Goal: Find contact information: Find contact information

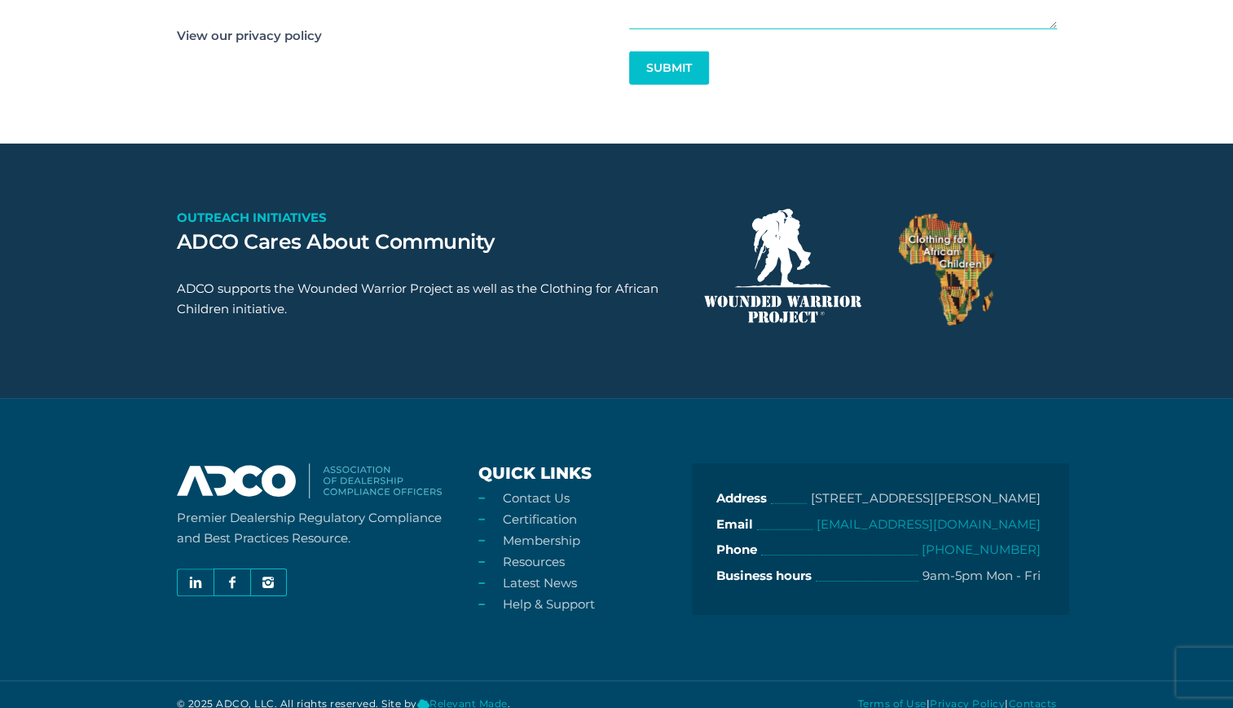
scroll to position [2689, 0]
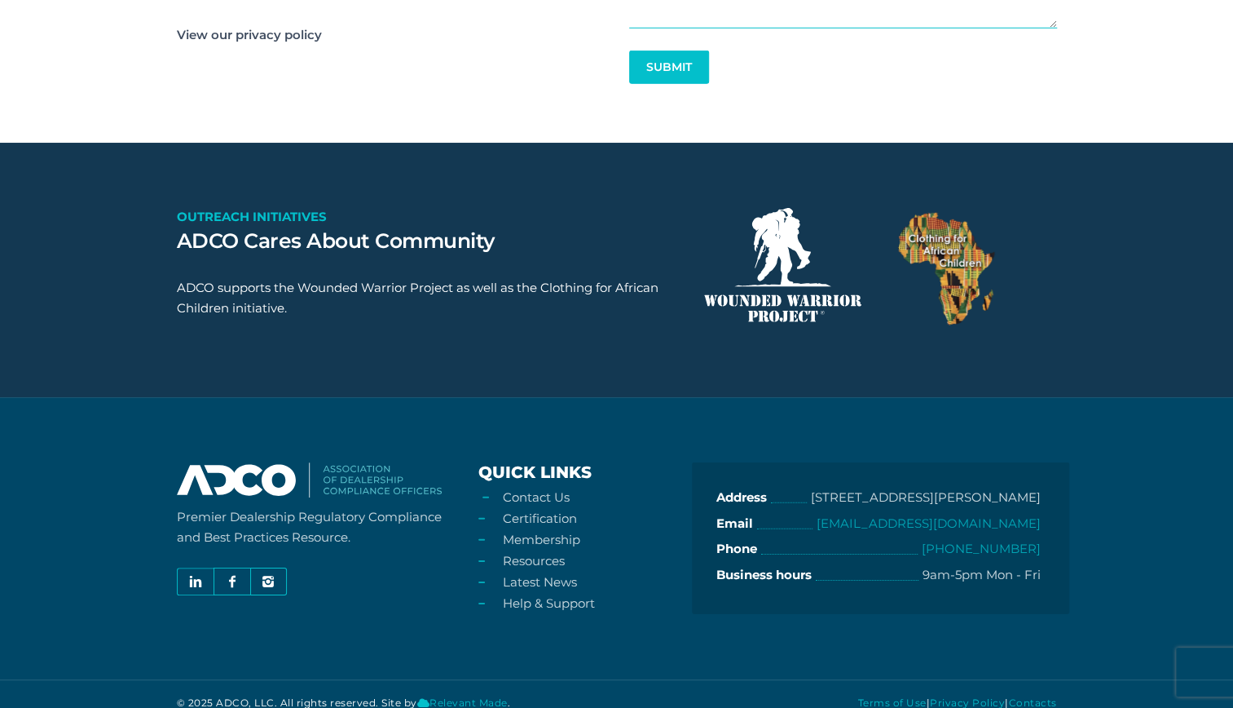
click at [527, 505] on link "Contact Us" at bounding box center [536, 496] width 67 height 15
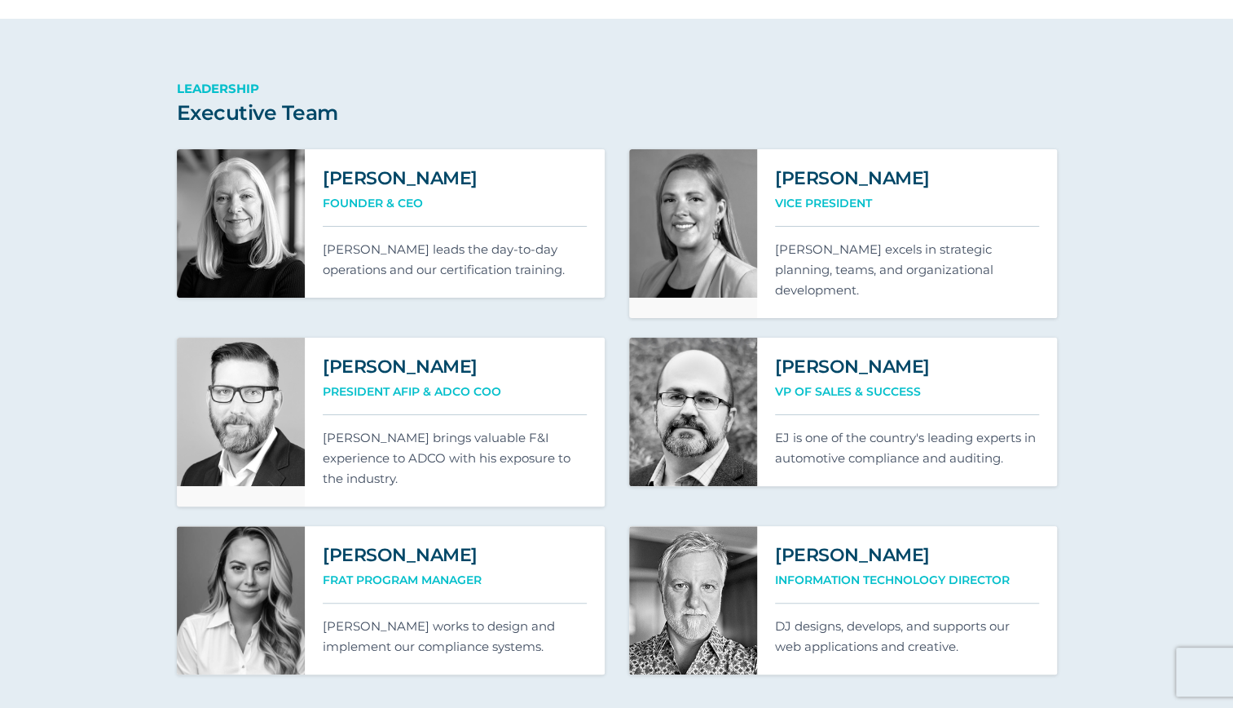
scroll to position [995, 0]
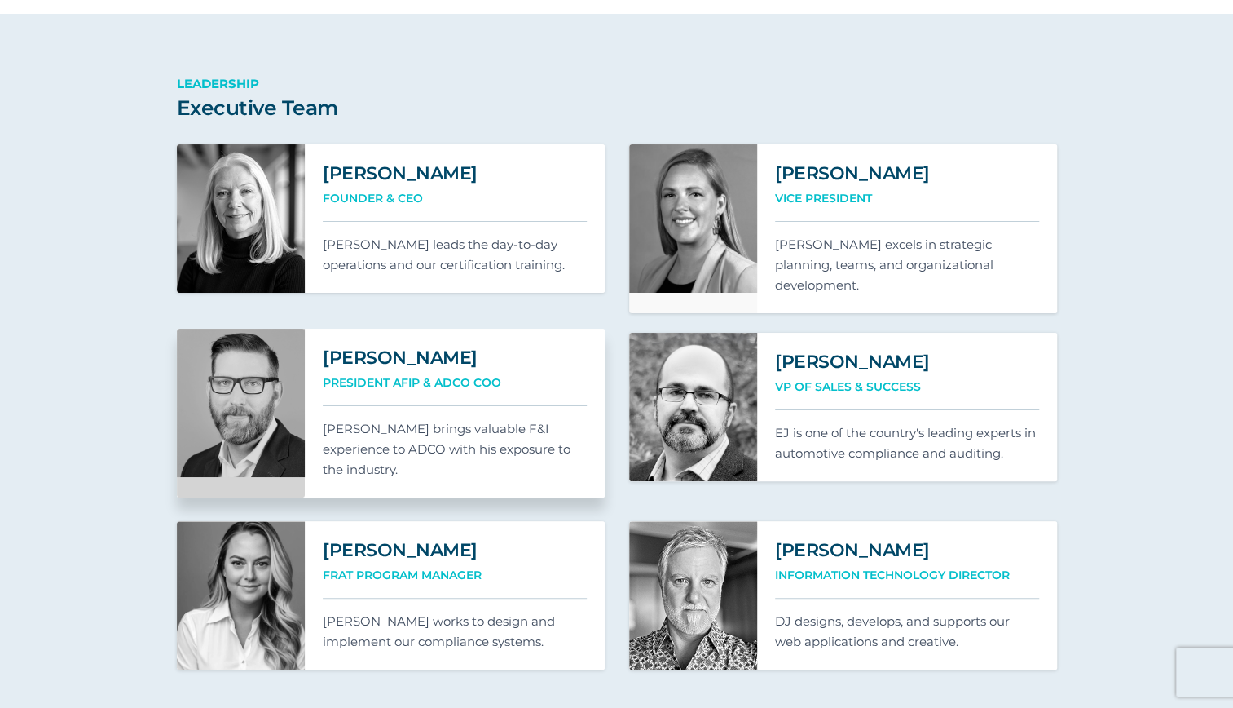
click at [419, 412] on div "Shannon Robertson President AFIP & ADCO COO Shannon brings valuable F&I experie…" at bounding box center [455, 413] width 300 height 169
click at [244, 411] on link at bounding box center [241, 413] width 129 height 169
click at [261, 393] on link at bounding box center [241, 413] width 129 height 169
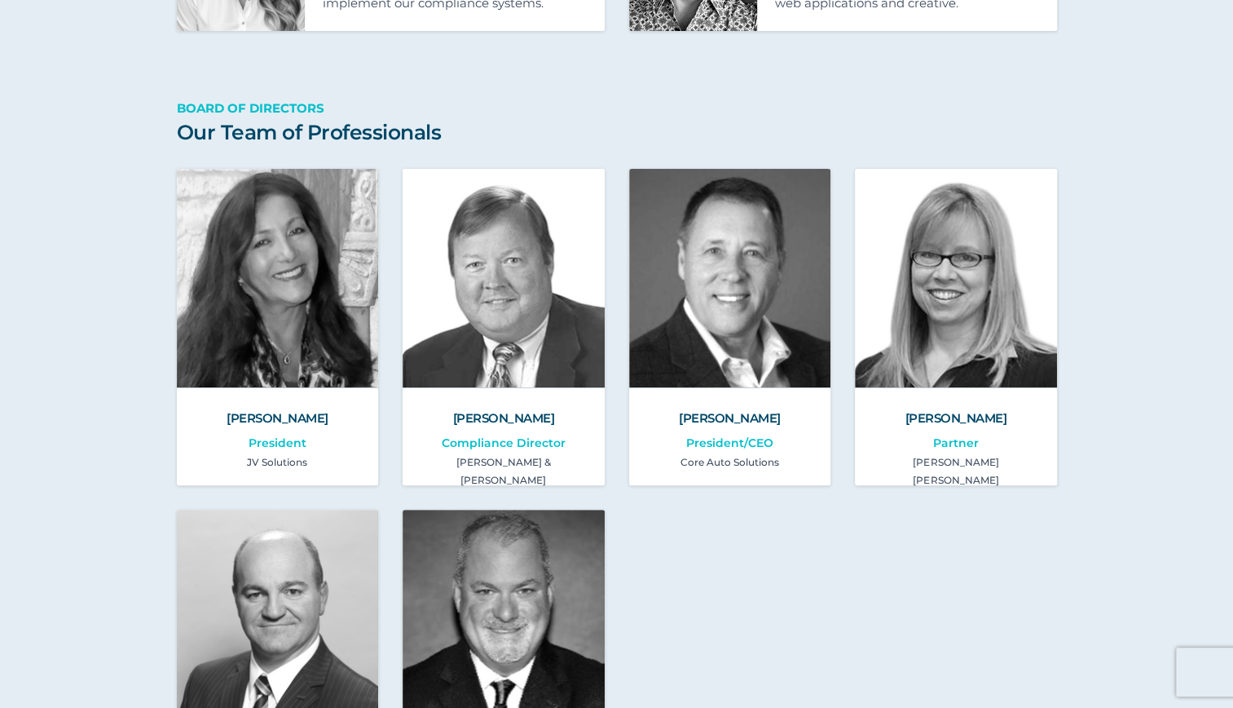
scroll to position [1631, 0]
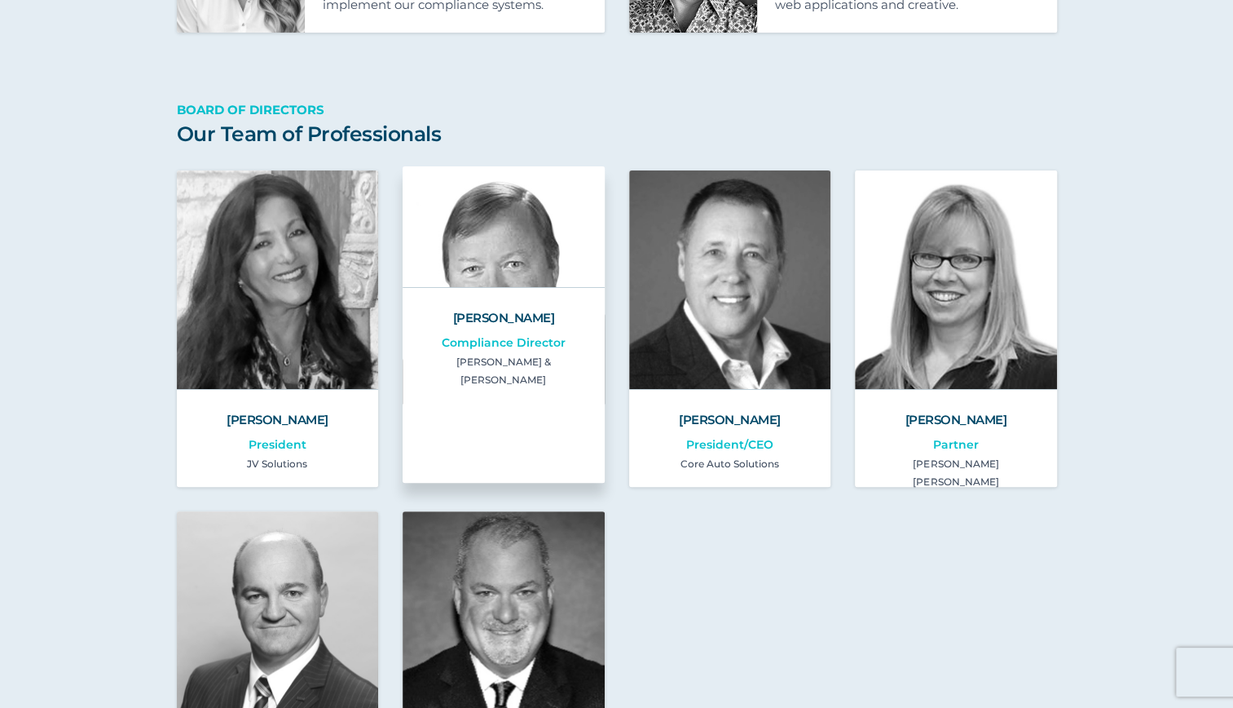
click at [463, 361] on div "Terry O’Loughlin Compliance Director Reynolds & Reynolds" at bounding box center [504, 385] width 202 height 196
click at [487, 306] on h2 "Terry O’Loughlin" at bounding box center [504, 317] width 166 height 22
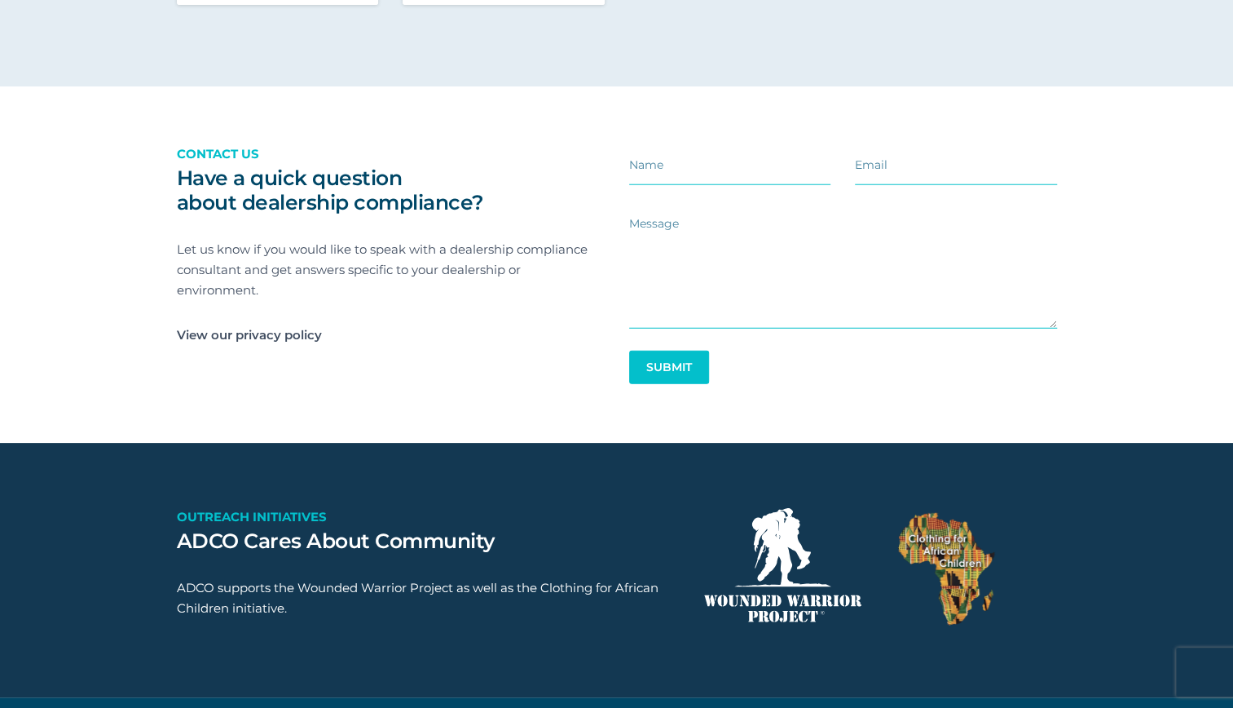
scroll to position [2749, 0]
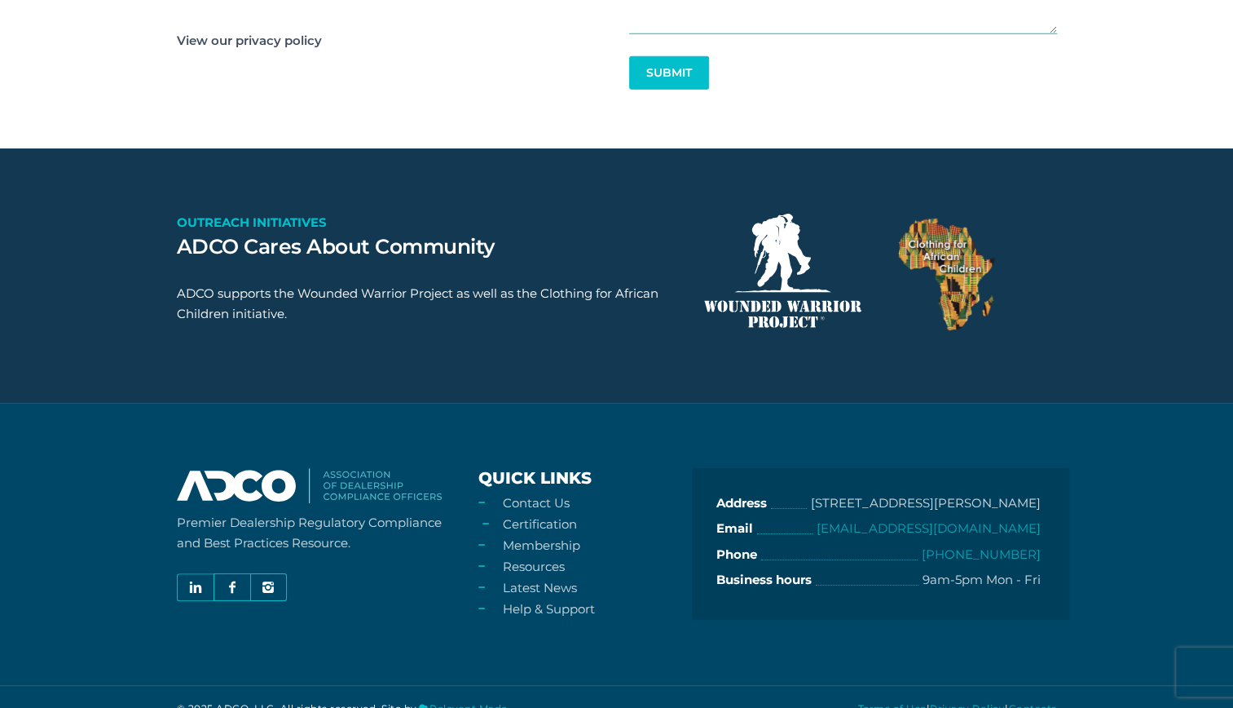
click at [527, 516] on link "Certification" at bounding box center [540, 523] width 74 height 15
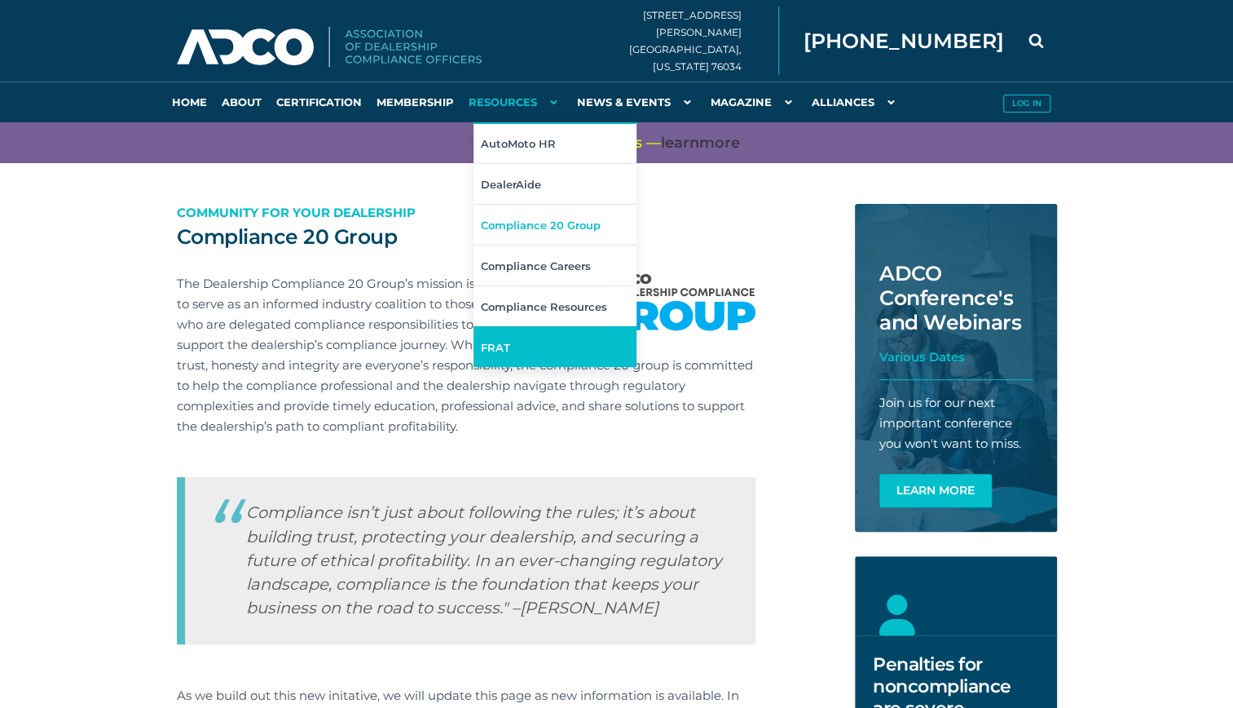
click at [511, 342] on link "FRAT" at bounding box center [555, 346] width 163 height 41
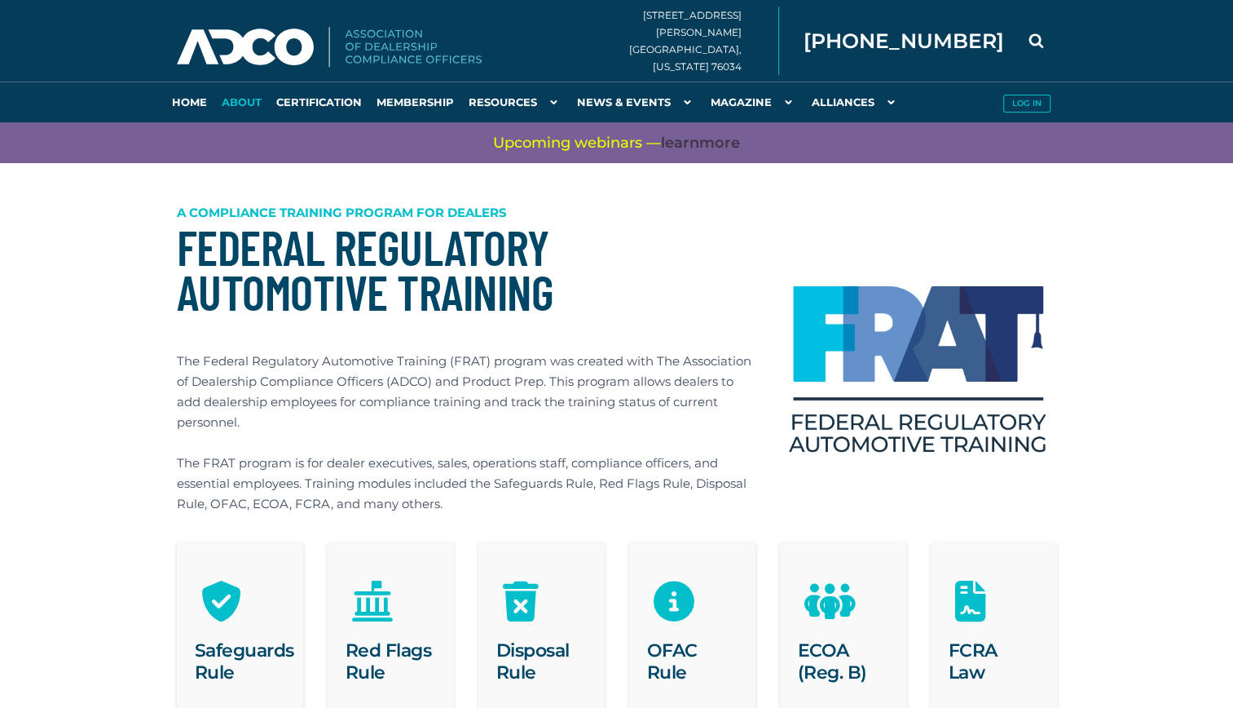
click at [230, 99] on link "About" at bounding box center [241, 102] width 55 height 41
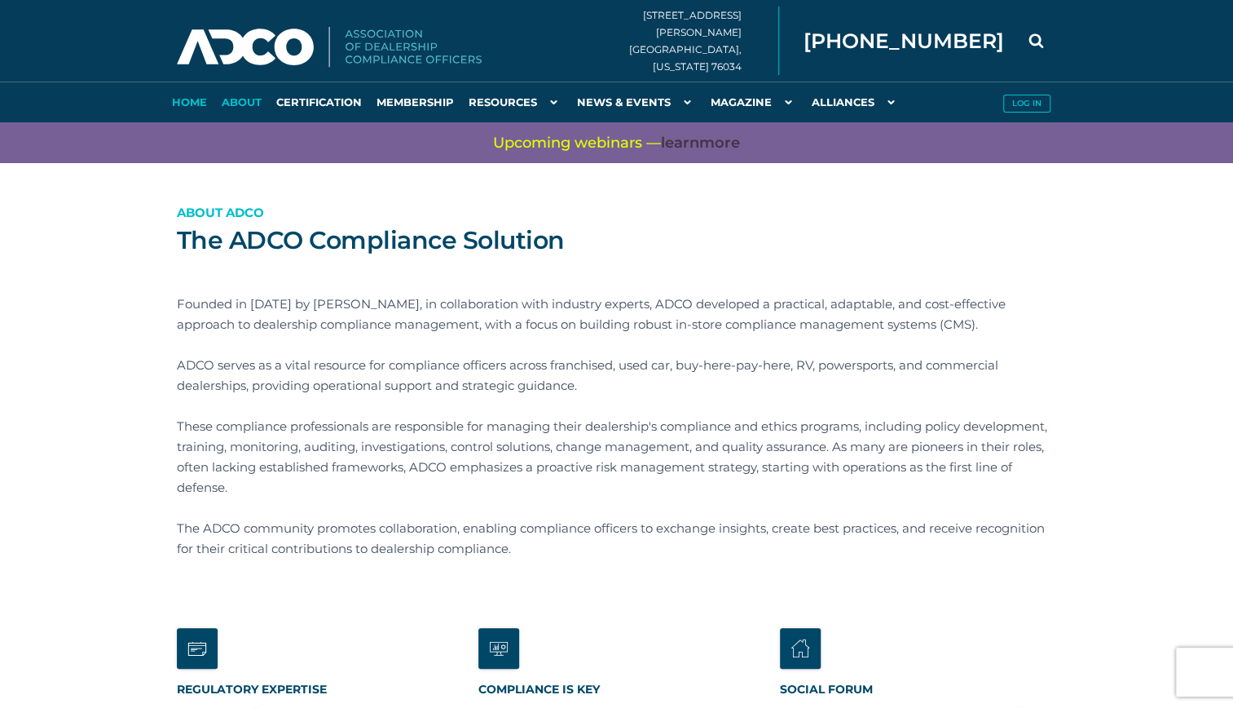
click at [184, 95] on link "Home" at bounding box center [190, 102] width 50 height 41
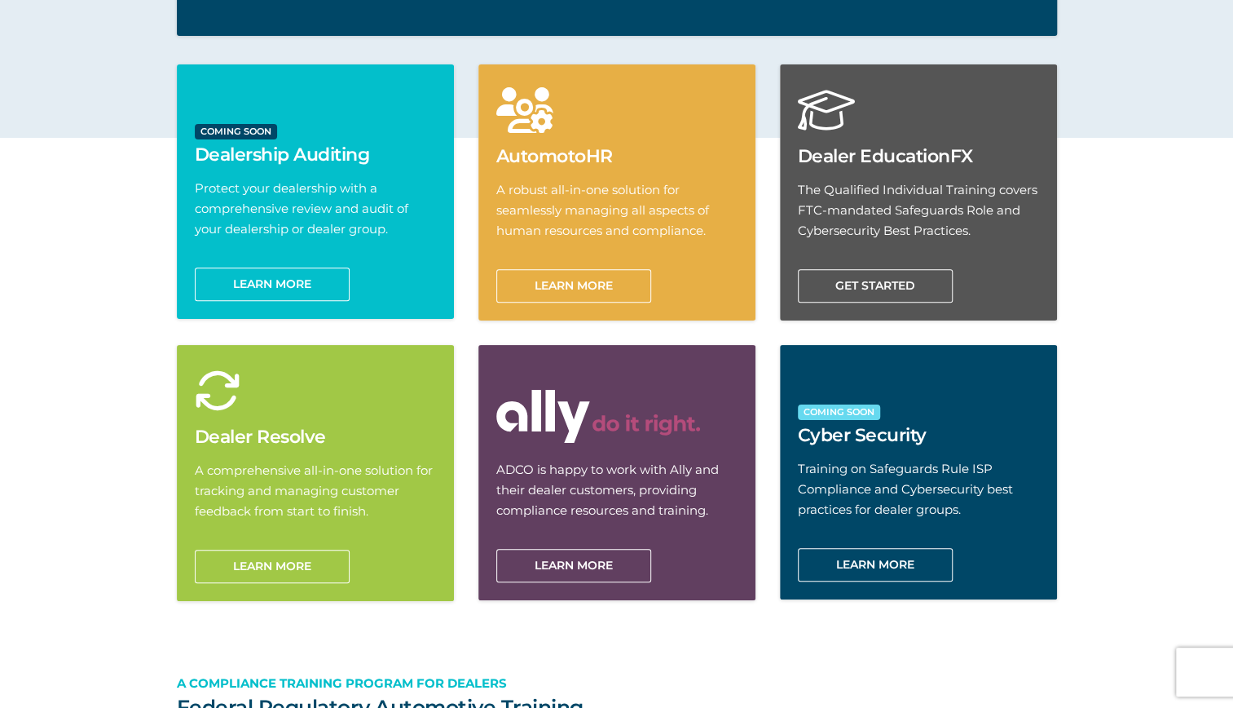
scroll to position [717, 0]
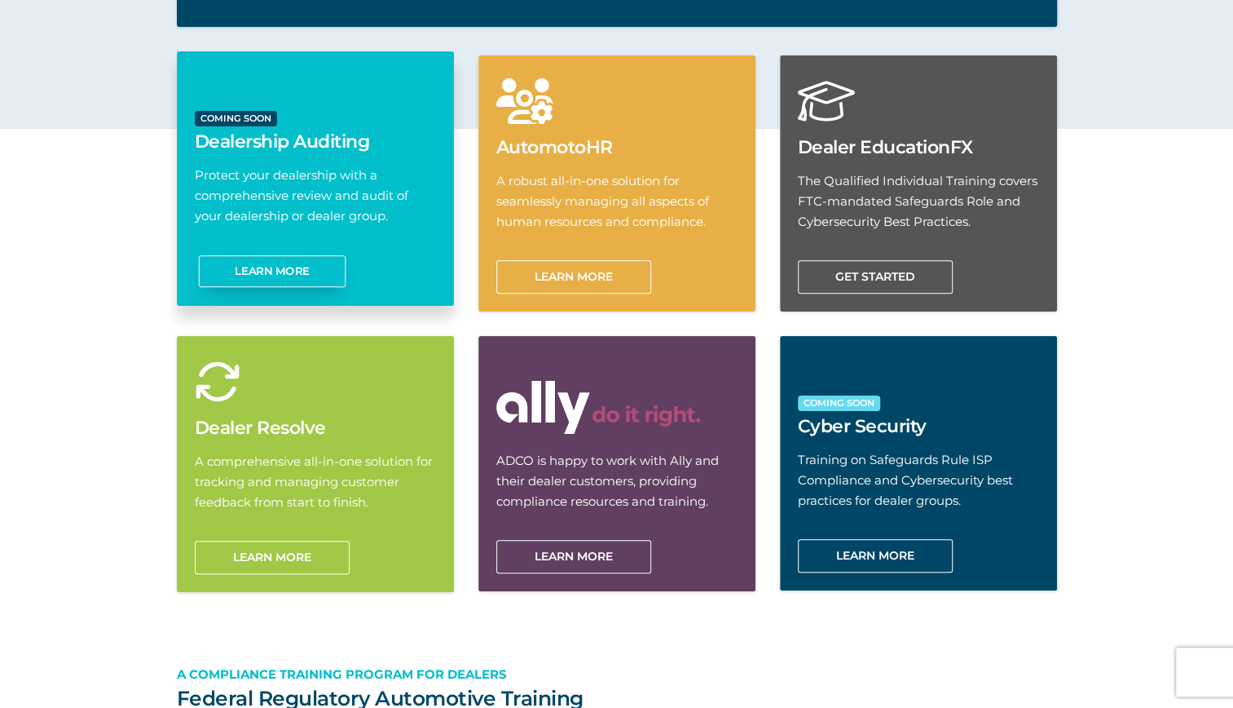
click at [287, 263] on link "Learn more" at bounding box center [272, 271] width 148 height 32
